Goal: Task Accomplishment & Management: Use online tool/utility

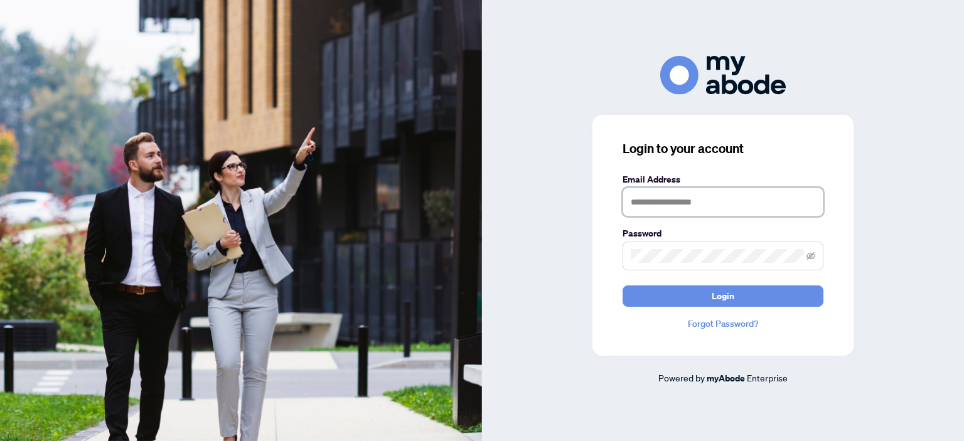
click at [727, 203] on input "text" at bounding box center [722, 202] width 201 height 29
type input "**********"
click at [676, 264] on span at bounding box center [722, 256] width 201 height 29
click at [685, 297] on button "Login" at bounding box center [722, 296] width 201 height 21
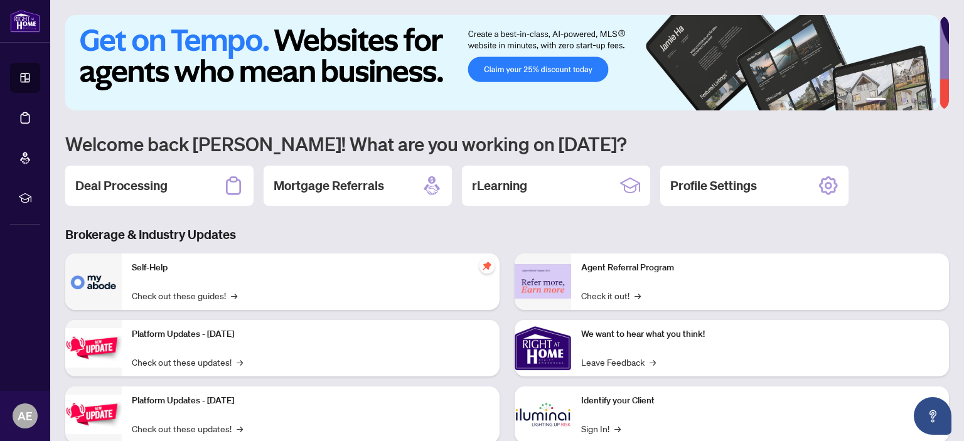
click at [133, 190] on h2 "Deal Processing" at bounding box center [121, 186] width 92 height 18
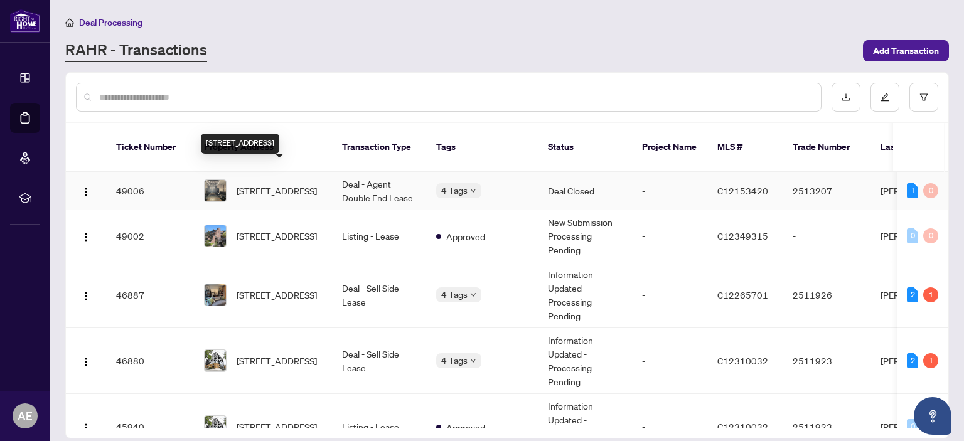
click at [266, 184] on span "[STREET_ADDRESS]" at bounding box center [277, 191] width 80 height 14
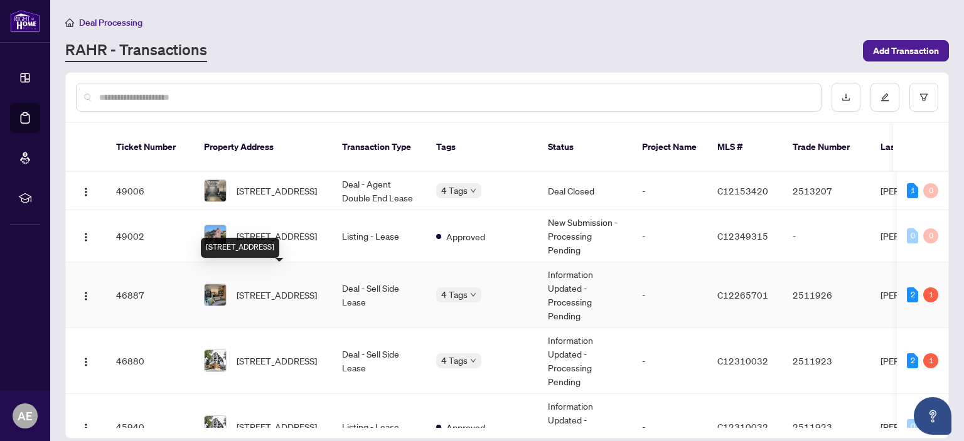
click at [290, 288] on span "[STREET_ADDRESS]" at bounding box center [277, 295] width 80 height 14
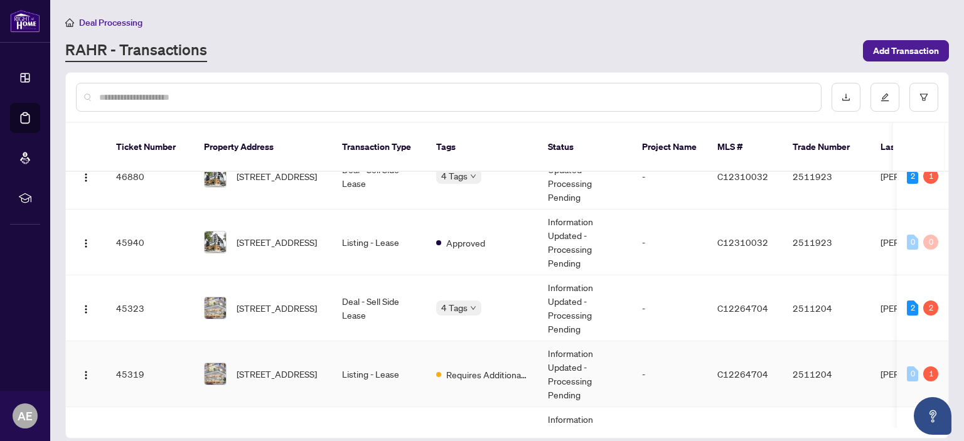
scroll to position [190, 0]
